Goal: Task Accomplishment & Management: Manage account settings

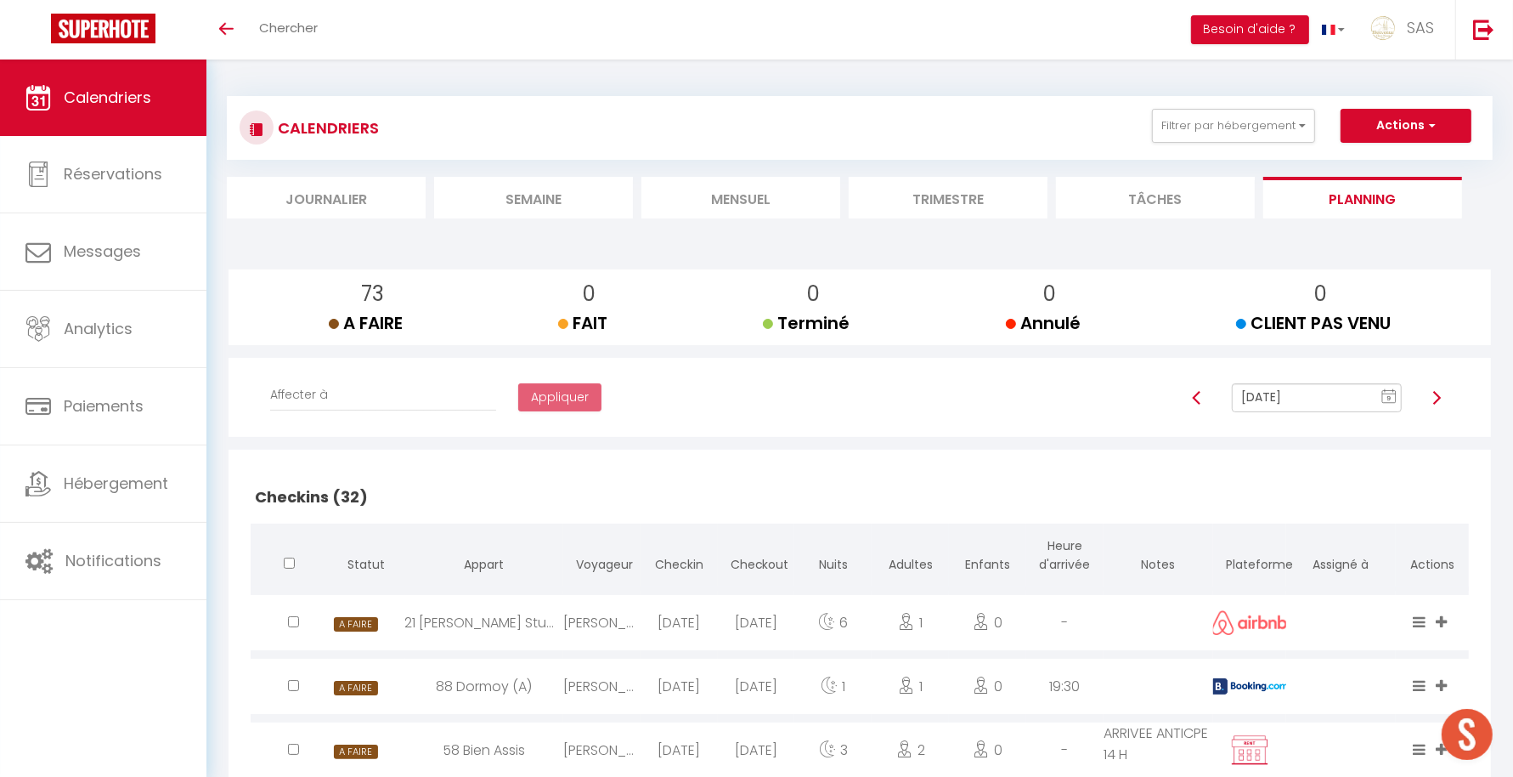
click at [740, 204] on li "Mensuel" at bounding box center [740, 198] width 199 height 42
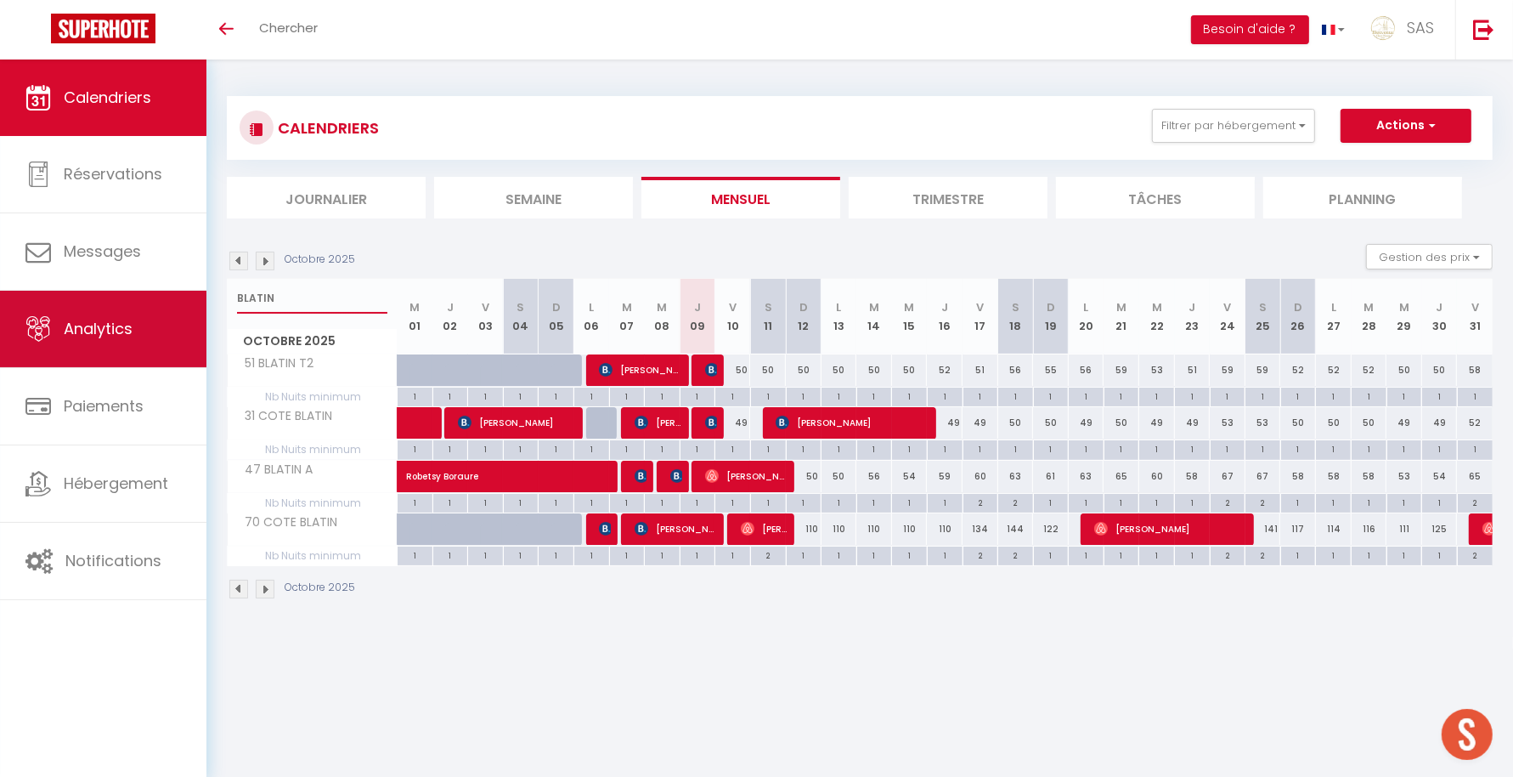
drag, startPoint x: 298, startPoint y: 294, endPoint x: 174, endPoint y: 304, distance: 124.5
click at [174, 304] on div "🟢 Des questions ou besoin d'assistance pour la migration AirBnB? Prenez rdv >>>…" at bounding box center [756, 347] width 1513 height 577
type input "A"
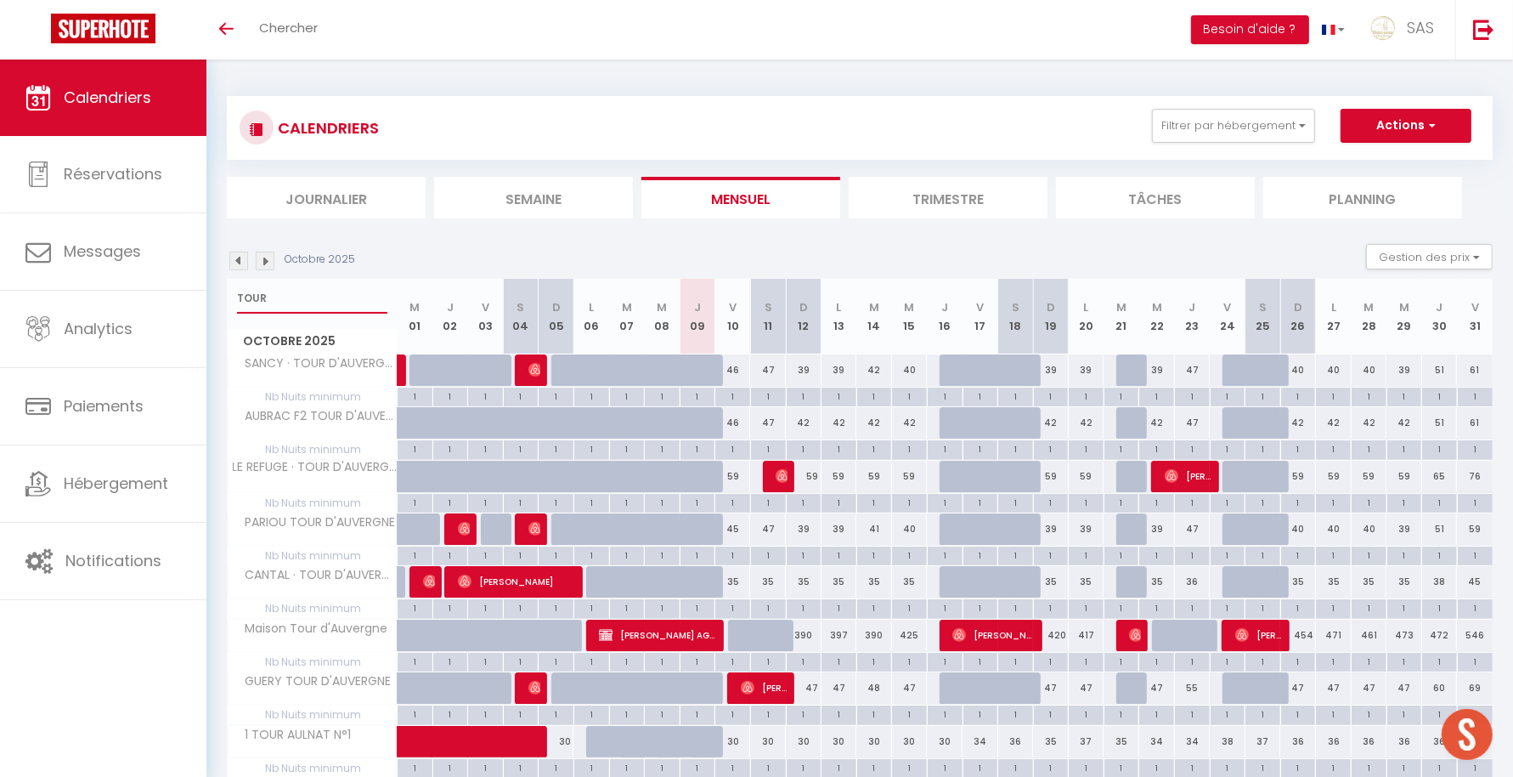
type input "TOUR"
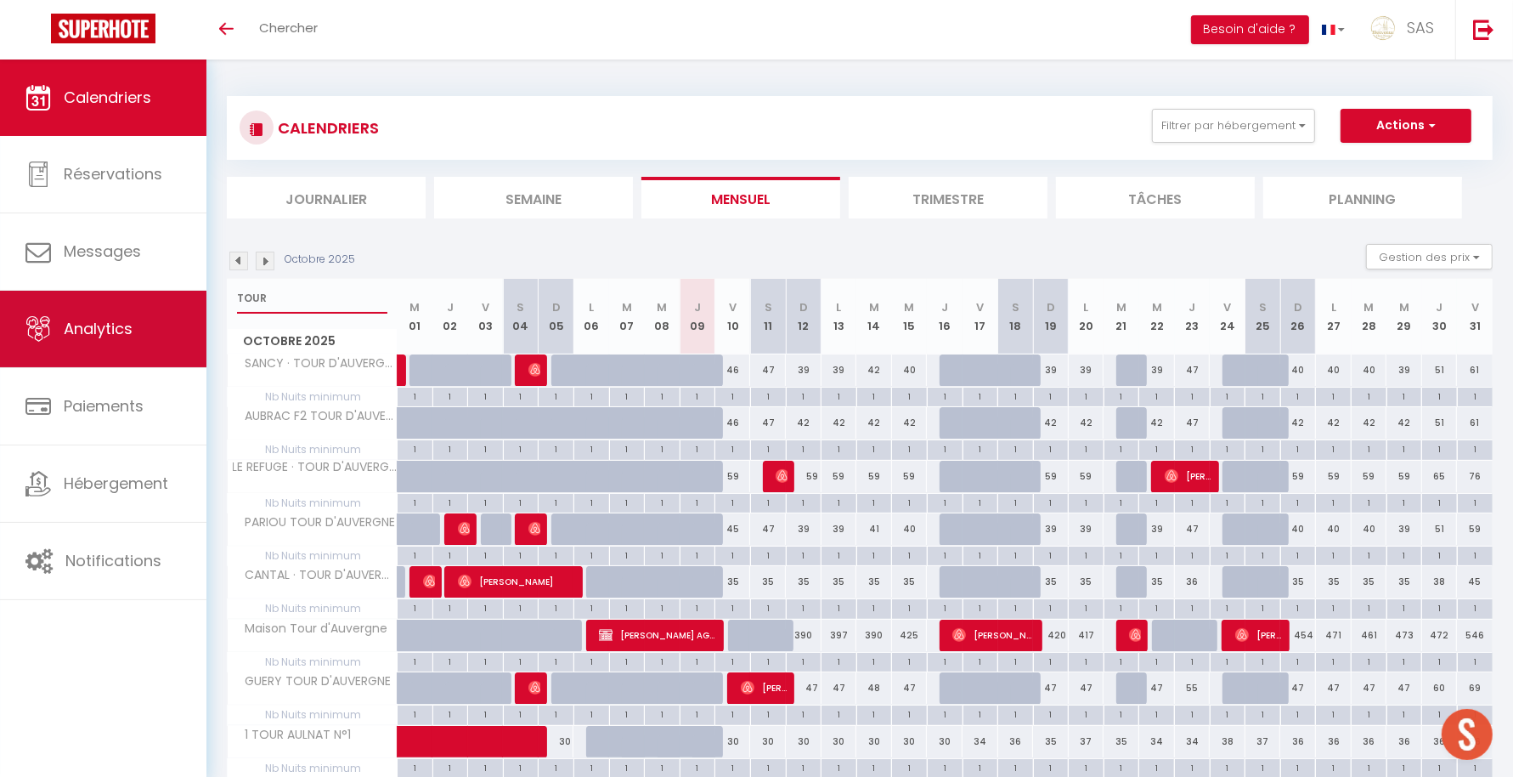
drag, startPoint x: 297, startPoint y: 311, endPoint x: 198, endPoint y: 298, distance: 99.4
click at [198, 298] on div "🟢 Des questions ou besoin d'assistance pour la migration AirBnB? Prenez rdv >>>…" at bounding box center [756, 586] width 1513 height 1054
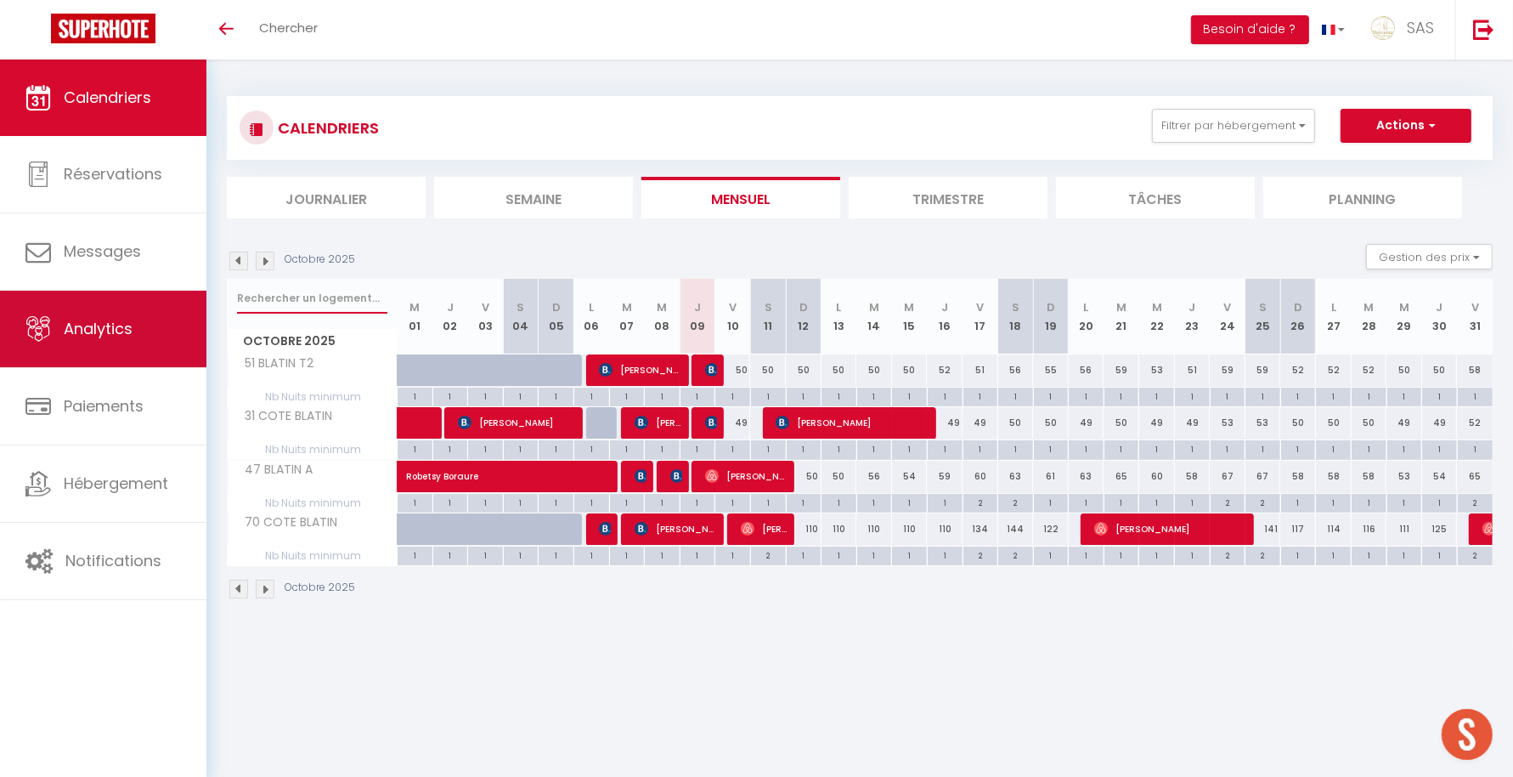
type input "G"
type input "RABAN"
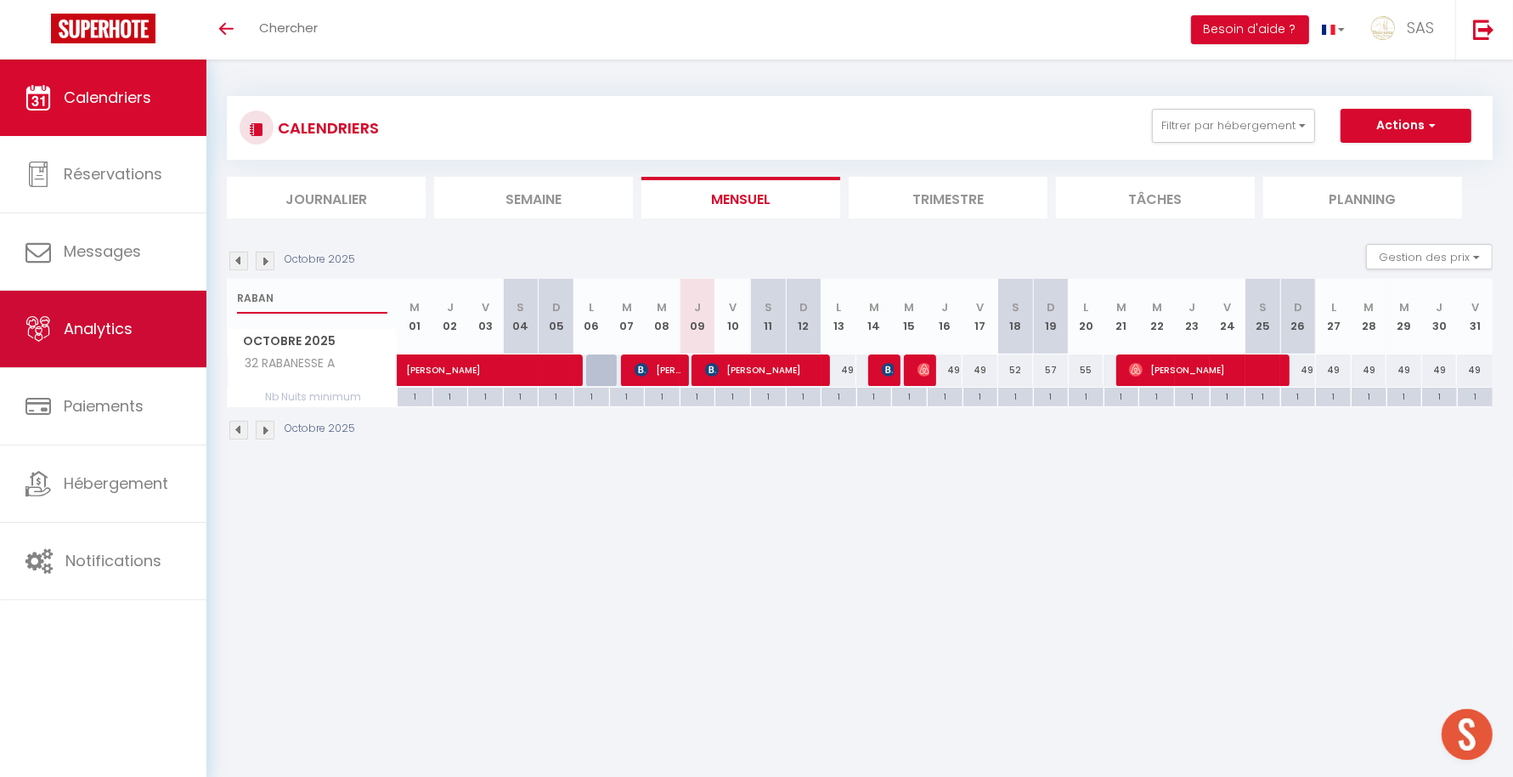
drag, startPoint x: 289, startPoint y: 296, endPoint x: 182, endPoint y: 296, distance: 107.1
click at [182, 296] on div "🟢 Des questions ou besoin d'assistance pour la migration AirBnB? Prenez rdv >>>…" at bounding box center [756, 268] width 1513 height 418
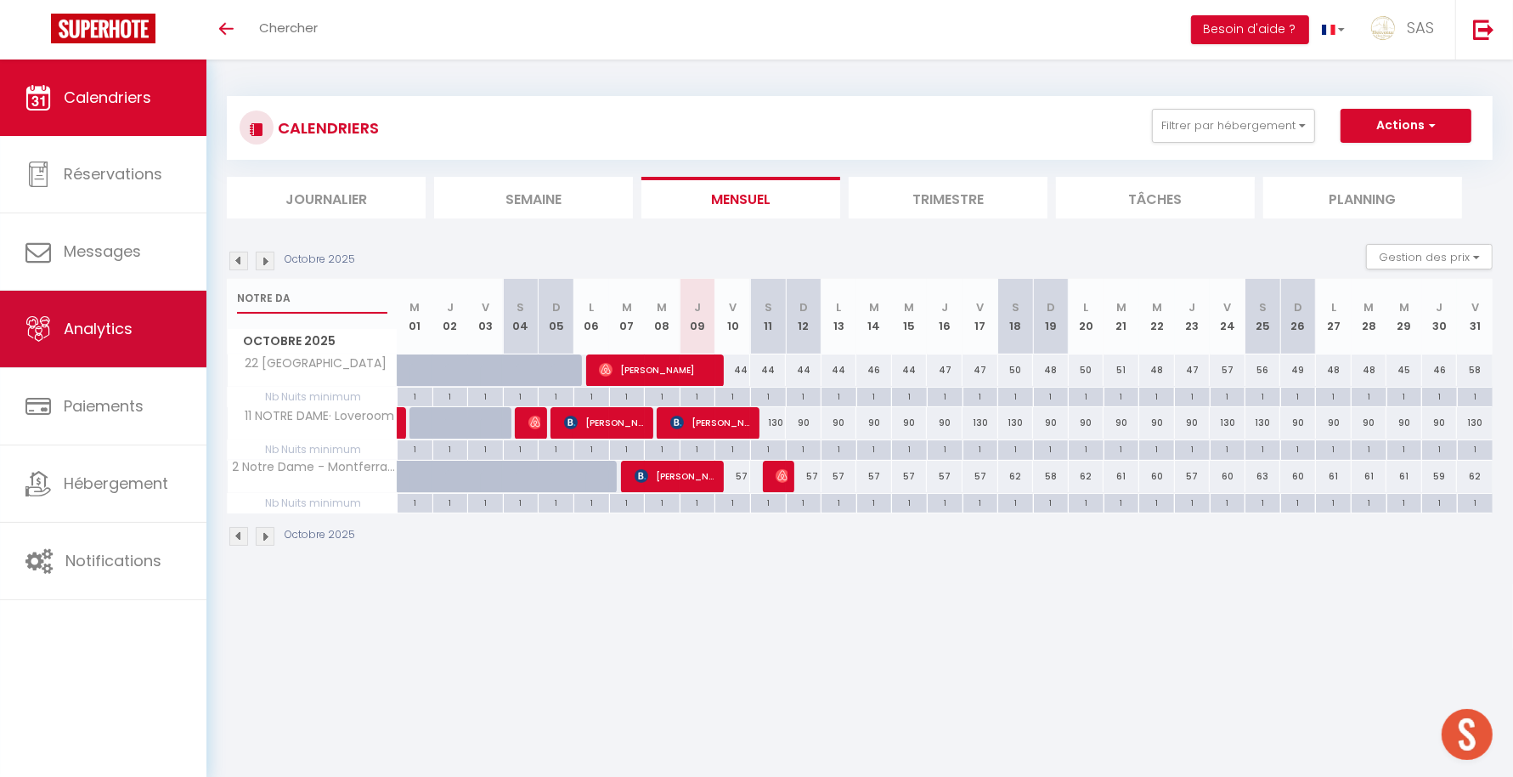
drag, startPoint x: 341, startPoint y: 294, endPoint x: 188, endPoint y: 300, distance: 153.1
click at [188, 300] on div "🟢 Des questions ou besoin d'assistance pour la migration AirBnB? Prenez rdv >>>…" at bounding box center [756, 321] width 1513 height 524
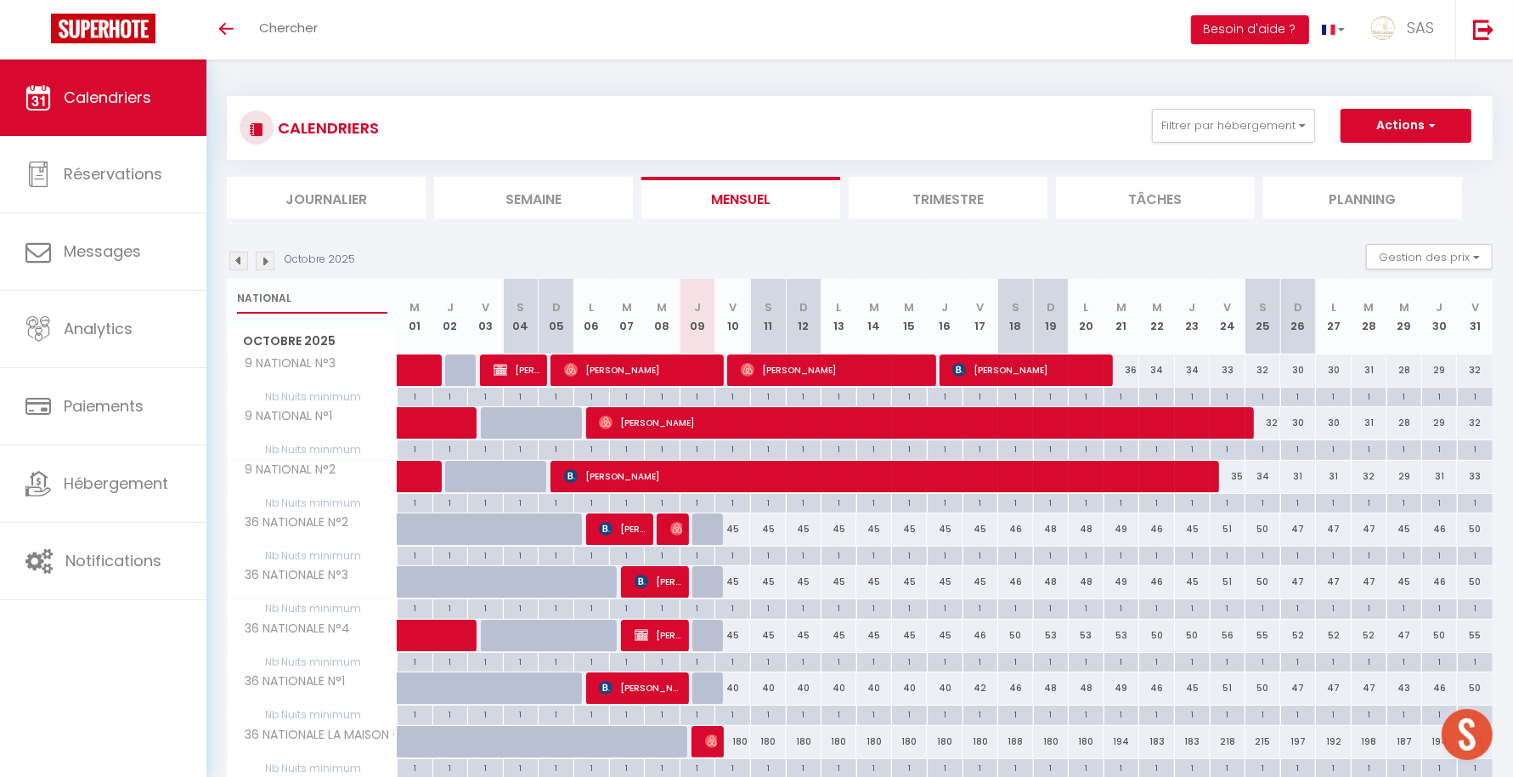
type input "NATIONAL"
